Goal: Transaction & Acquisition: Purchase product/service

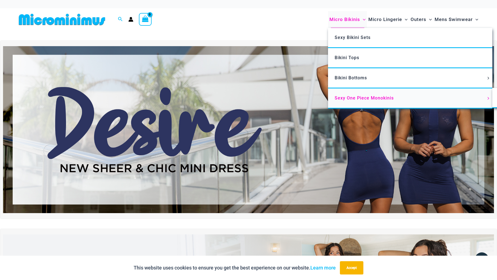
click at [353, 96] on span "Sexy One Piece Monokinis" at bounding box center [364, 97] width 59 height 5
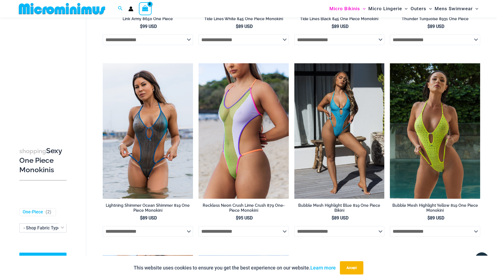
scroll to position [811, 0]
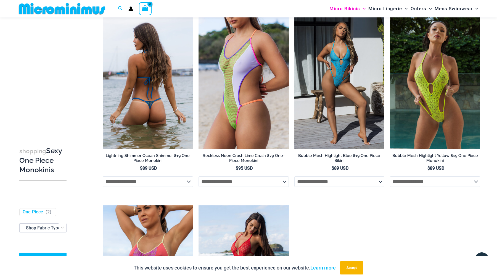
click at [142, 119] on img at bounding box center [148, 81] width 90 height 135
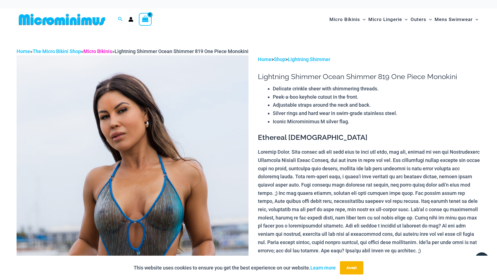
click at [109, 52] on link "Micro Bikinis" at bounding box center [97, 51] width 29 height 6
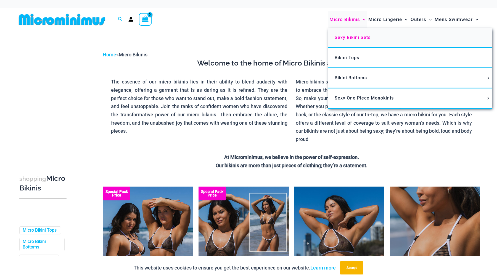
click at [357, 39] on span "Sexy Bikini Sets" at bounding box center [353, 37] width 36 height 5
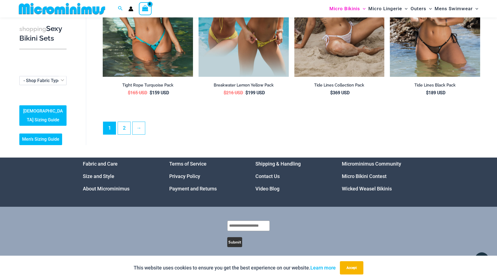
scroll to position [1346, 0]
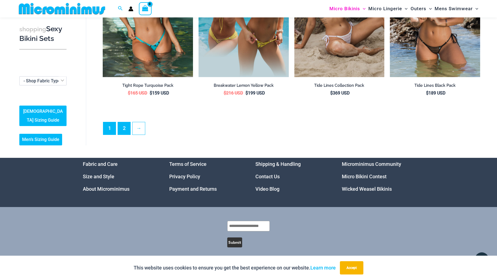
click at [125, 128] on link "2" at bounding box center [124, 128] width 12 height 12
